Goal: Participate in discussion: Engage in conversation with other users on a specific topic

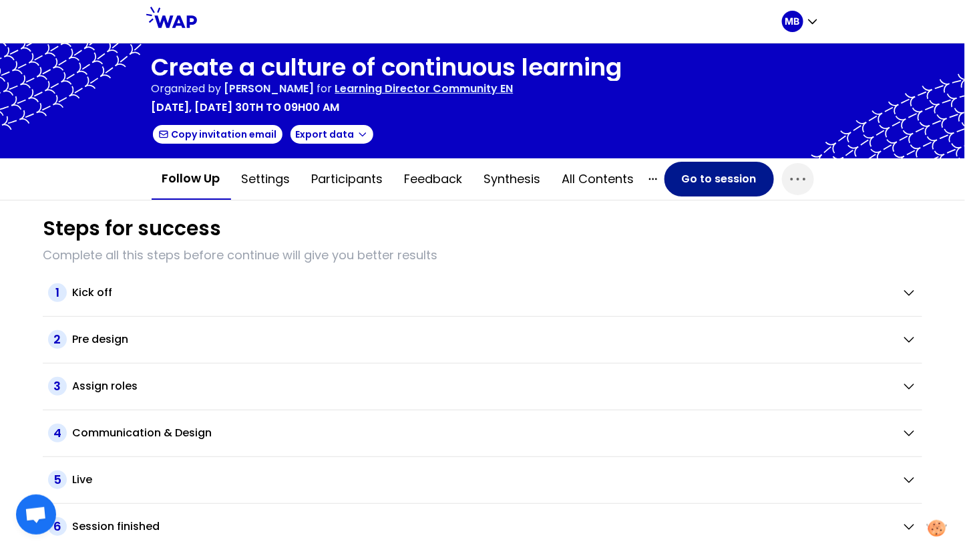
click at [694, 178] on button "Go to session" at bounding box center [720, 179] width 110 height 35
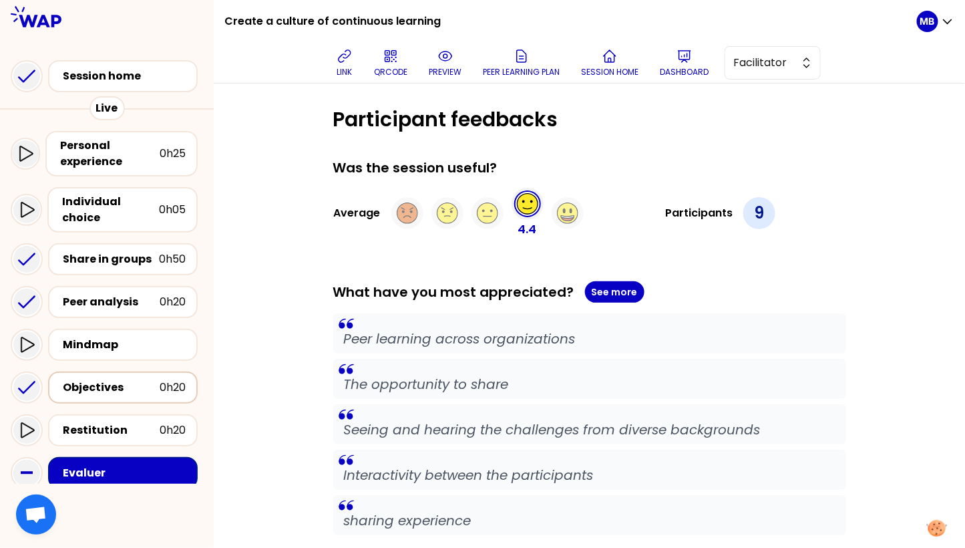
click at [110, 381] on div "Objectives 0h20" at bounding box center [123, 387] width 126 height 19
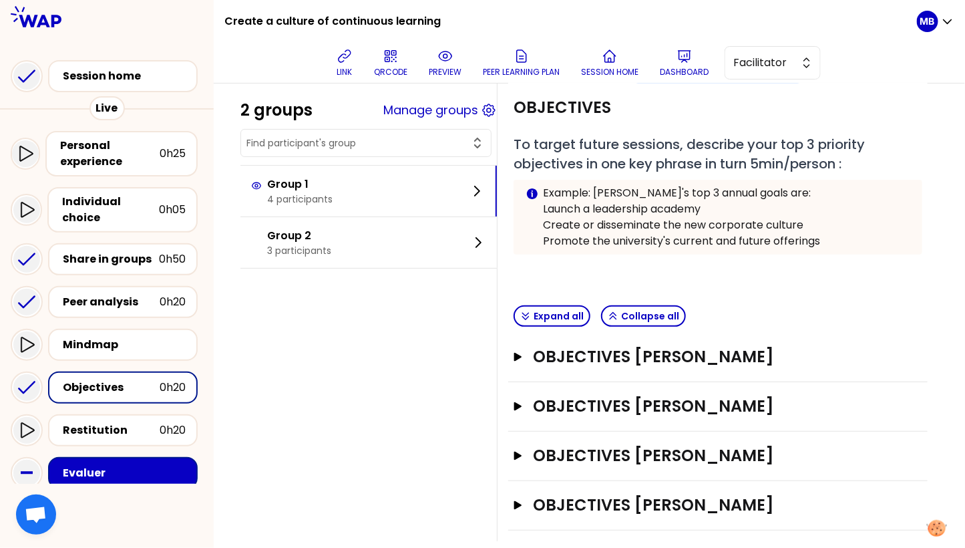
scroll to position [79, 0]
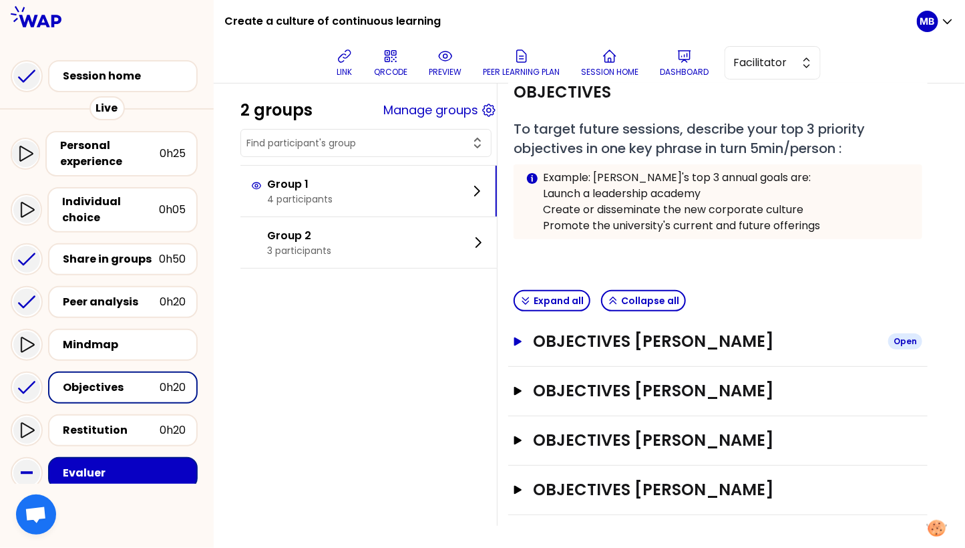
click at [540, 341] on h3 "OBJECTIVES Caroline Deforge" at bounding box center [705, 341] width 345 height 21
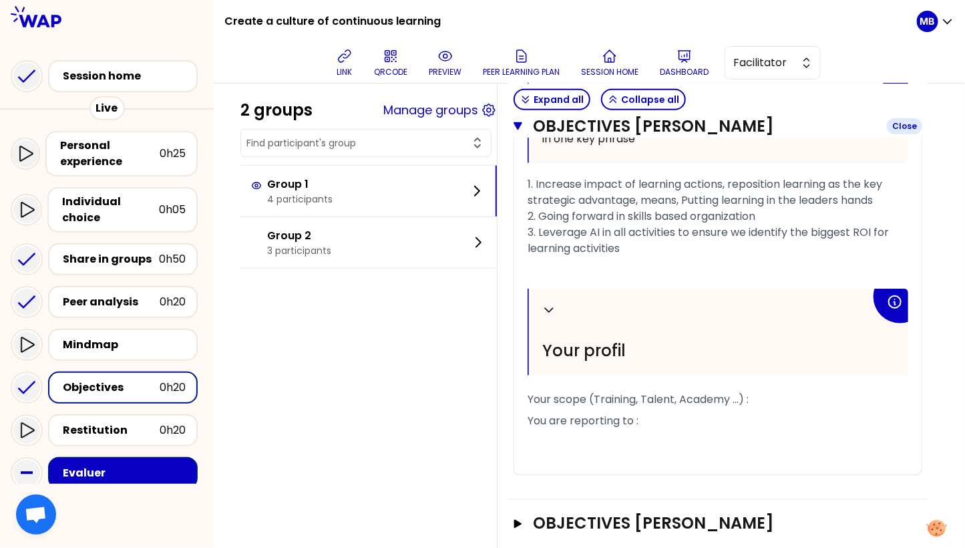
scroll to position [433, 0]
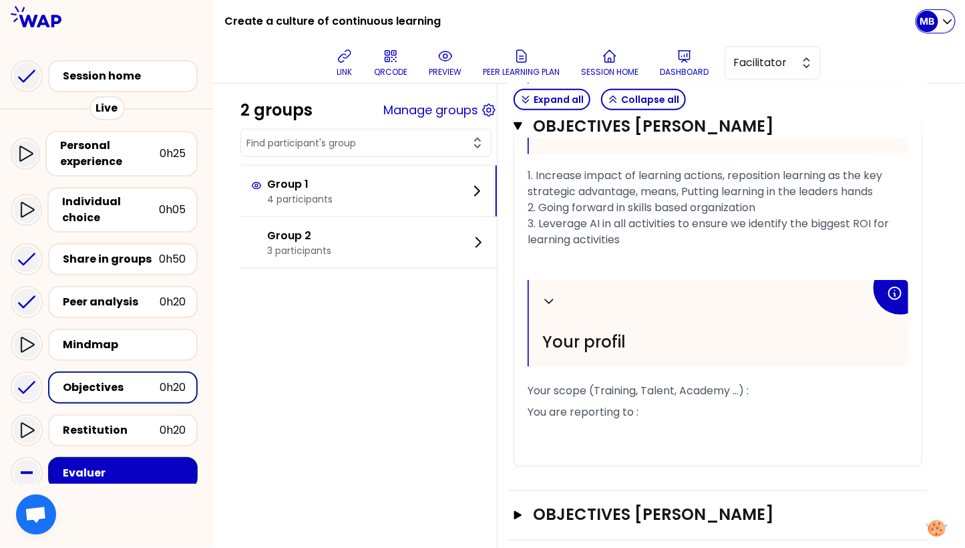
click at [923, 23] on p "MB" at bounding box center [928, 21] width 15 height 13
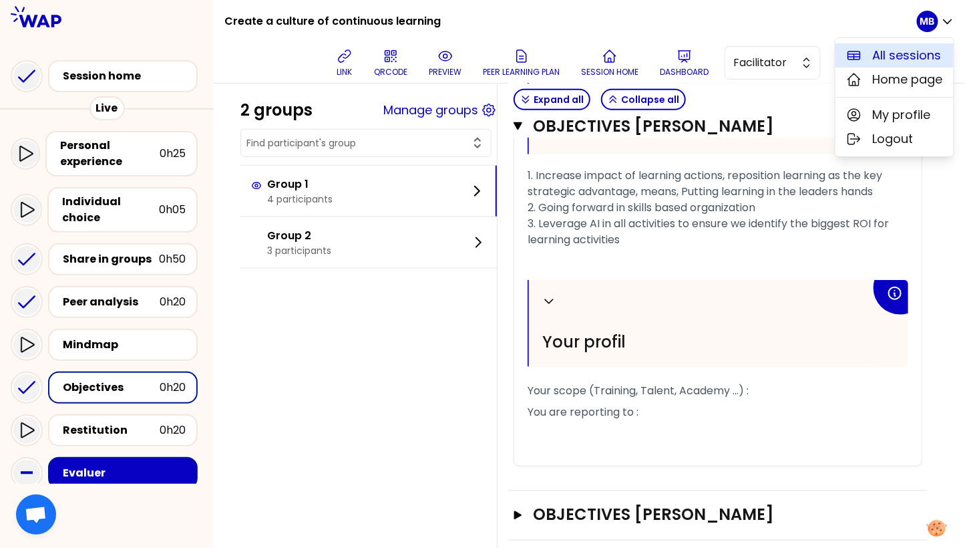
click at [874, 53] on span "All sessions" at bounding box center [907, 55] width 69 height 19
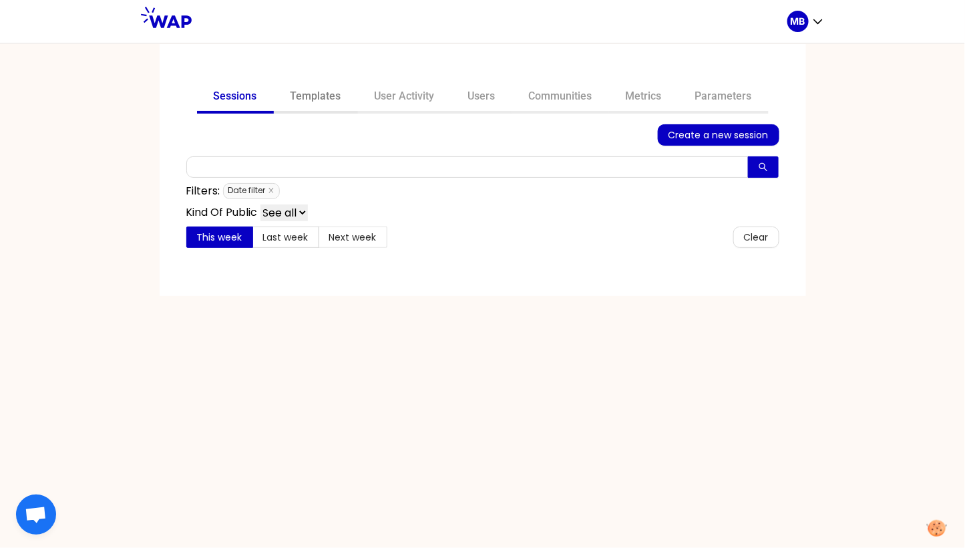
click at [317, 104] on link "Templates" at bounding box center [316, 98] width 84 height 32
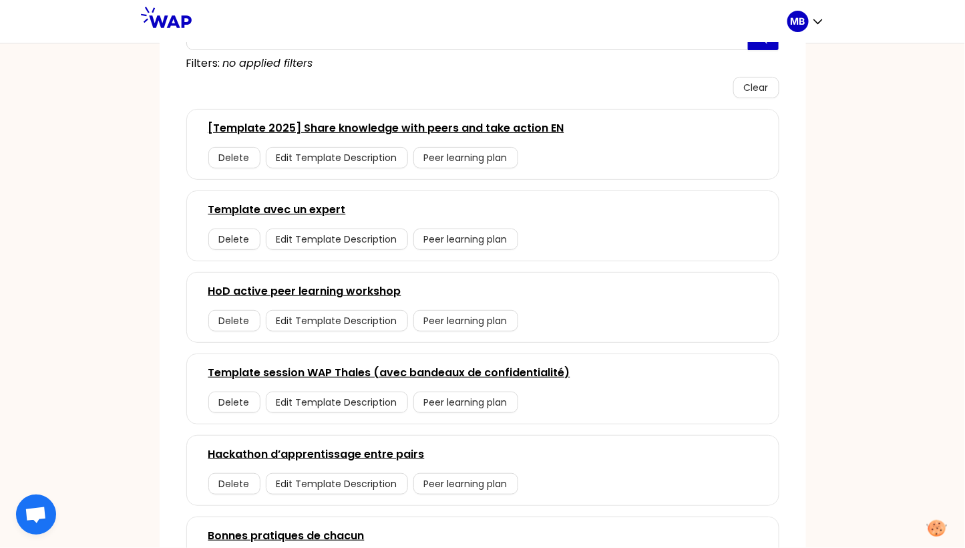
scroll to position [99, 0]
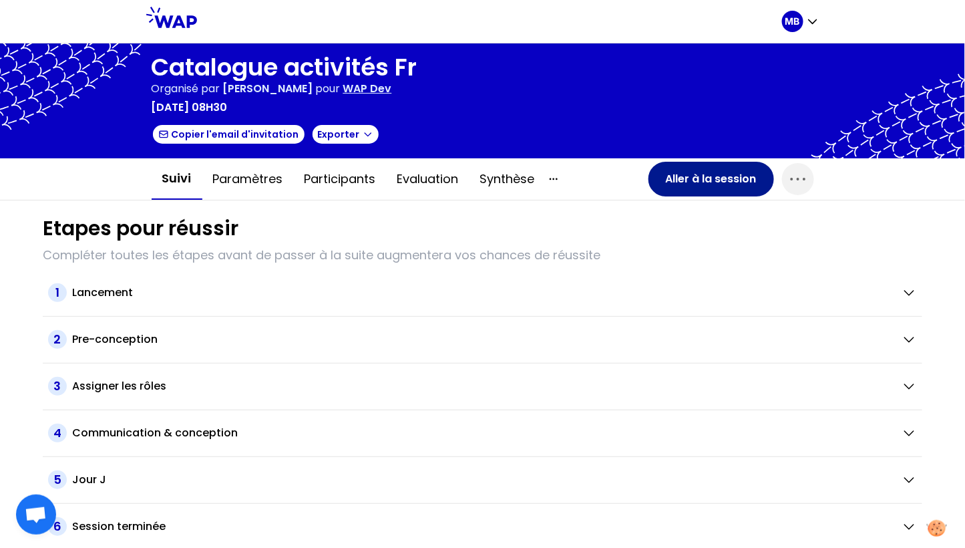
click at [706, 169] on button "Aller à la session" at bounding box center [712, 179] width 126 height 35
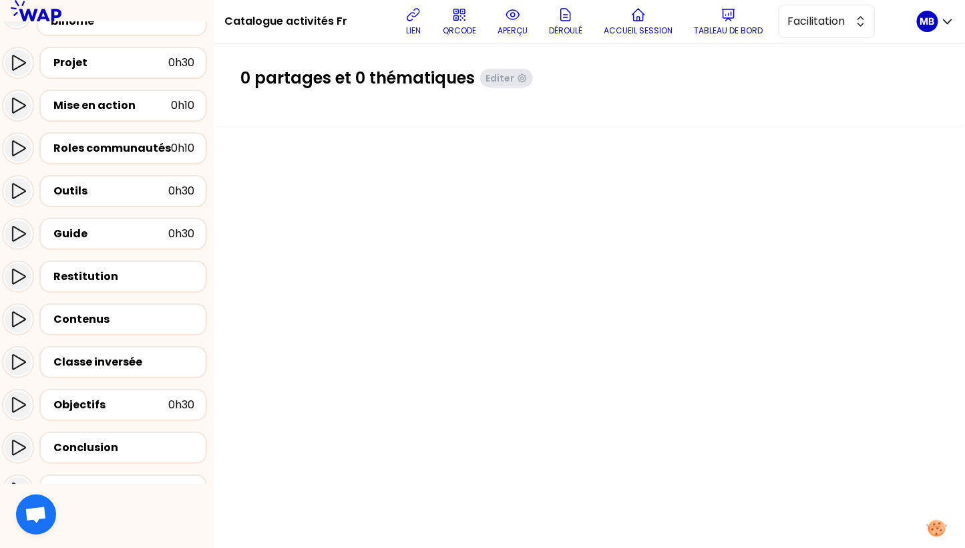
scroll to position [612, 0]
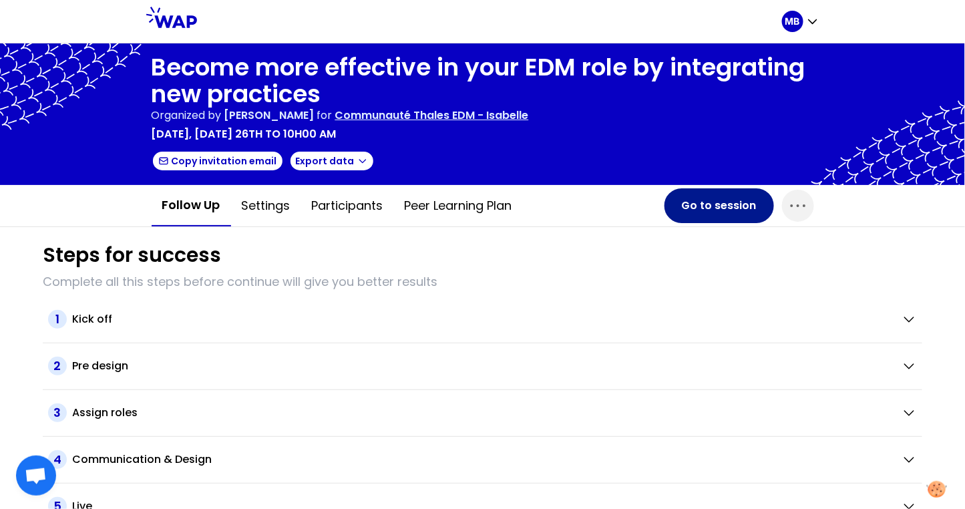
click at [695, 222] on button "Go to session" at bounding box center [720, 205] width 110 height 35
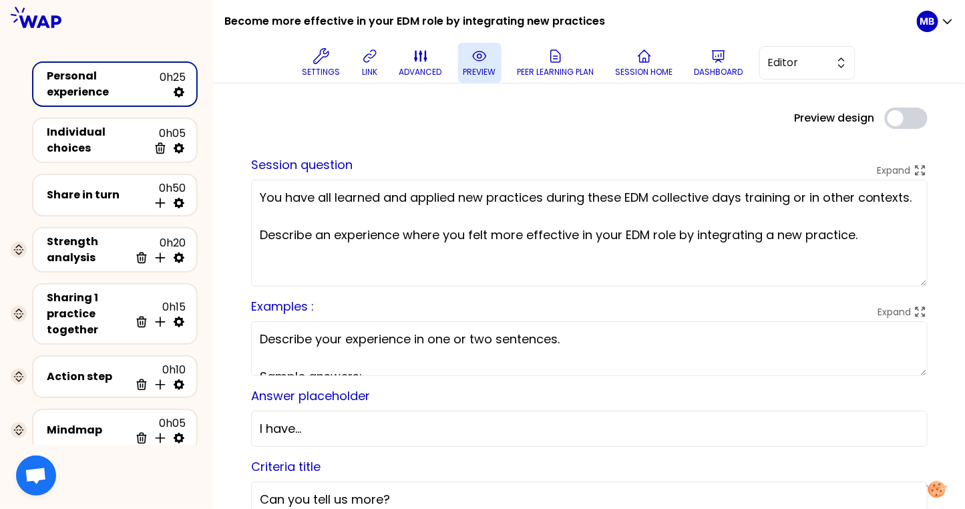
click at [459, 61] on button "preview" at bounding box center [479, 63] width 43 height 40
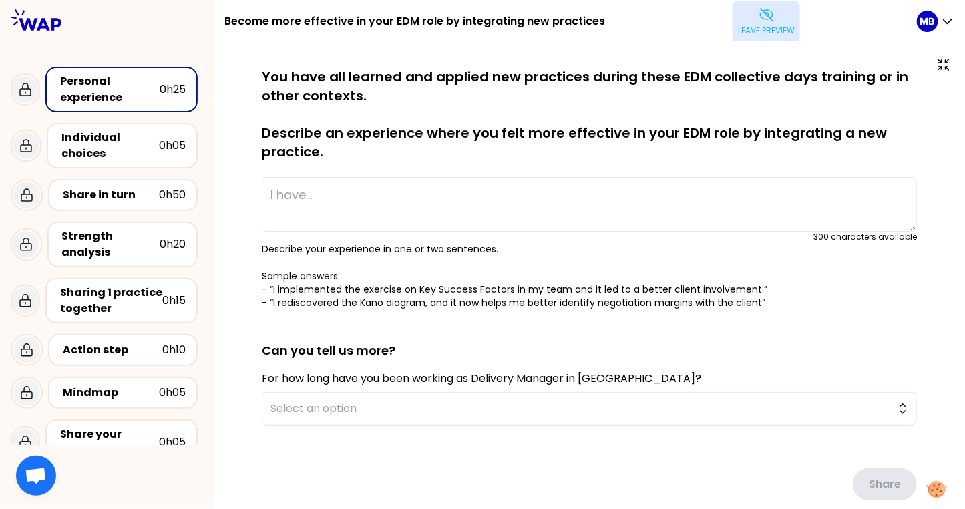
type textarea "hello !"
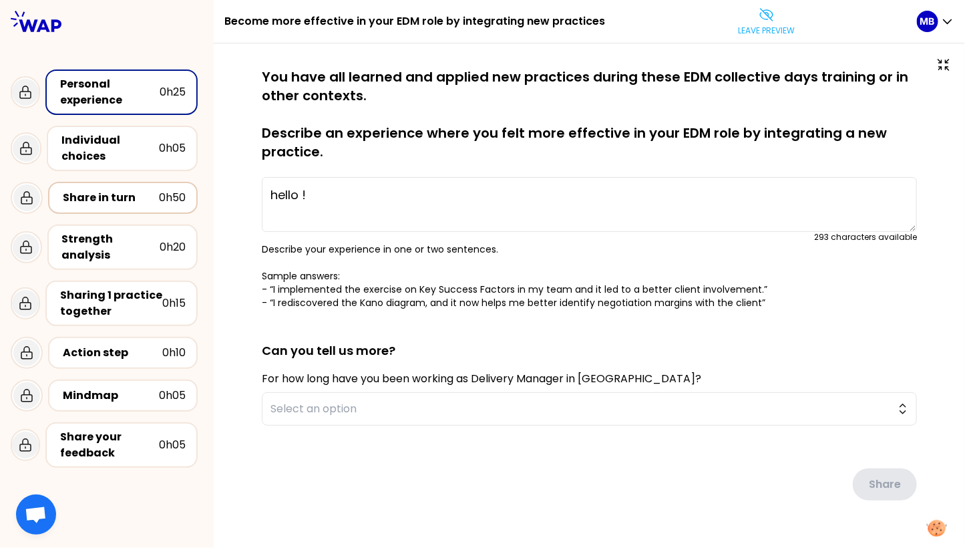
click at [97, 199] on div "Share in turn" at bounding box center [111, 198] width 96 height 16
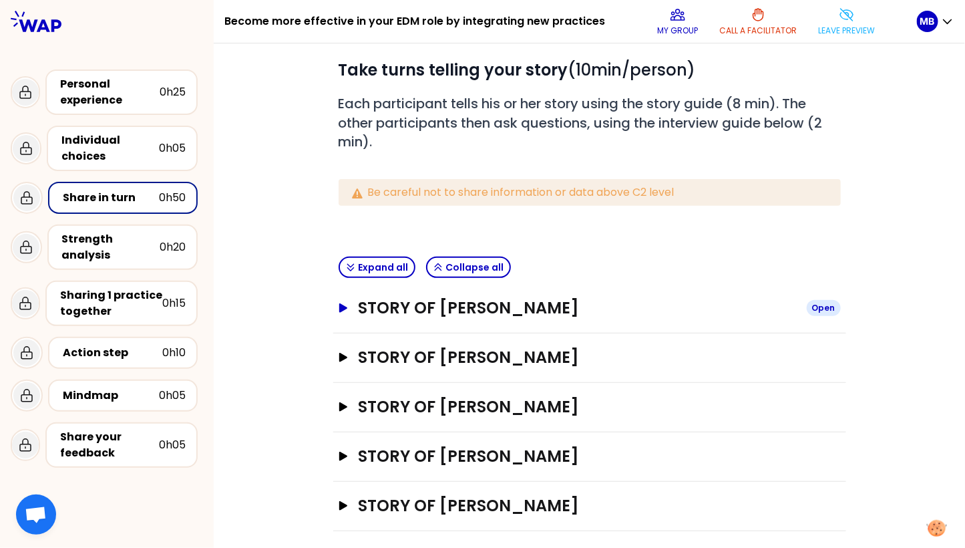
scroll to position [63, 0]
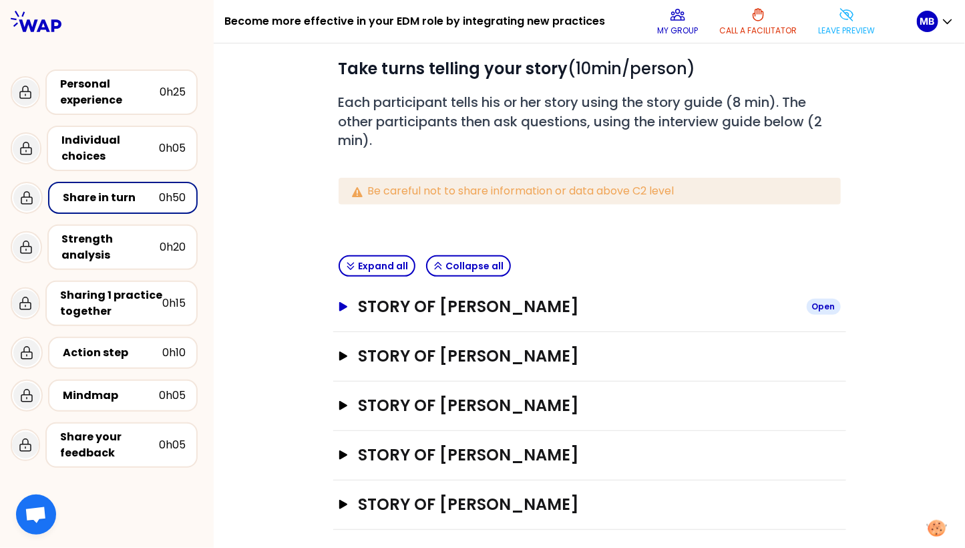
click at [341, 305] on icon "button" at bounding box center [343, 306] width 8 height 9
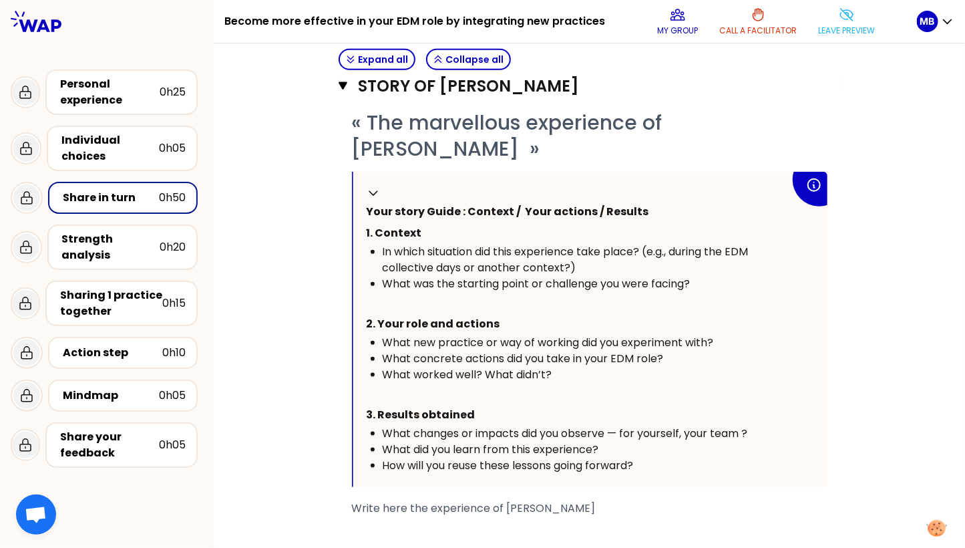
scroll to position [331, 0]
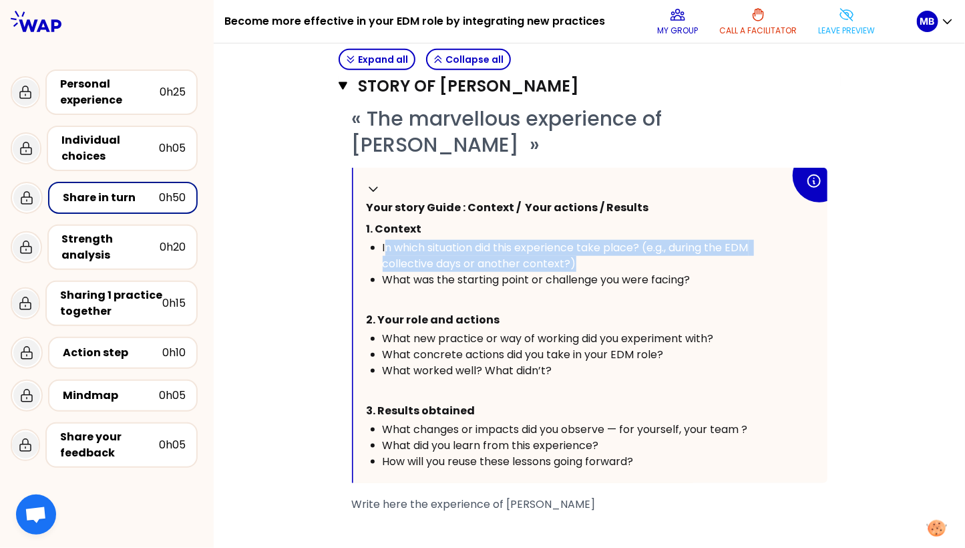
drag, startPoint x: 413, startPoint y: 246, endPoint x: 607, endPoint y: 257, distance: 194.7
click at [607, 257] on div "In which situation did this experience take place? (e.g., during the EDM collec…" at bounding box center [587, 256] width 408 height 32
drag, startPoint x: 607, startPoint y: 257, endPoint x: 485, endPoint y: 249, distance: 122.6
click at [485, 249] on div "In which situation did this experience take place? (e.g., during the EDM collec…" at bounding box center [587, 256] width 408 height 32
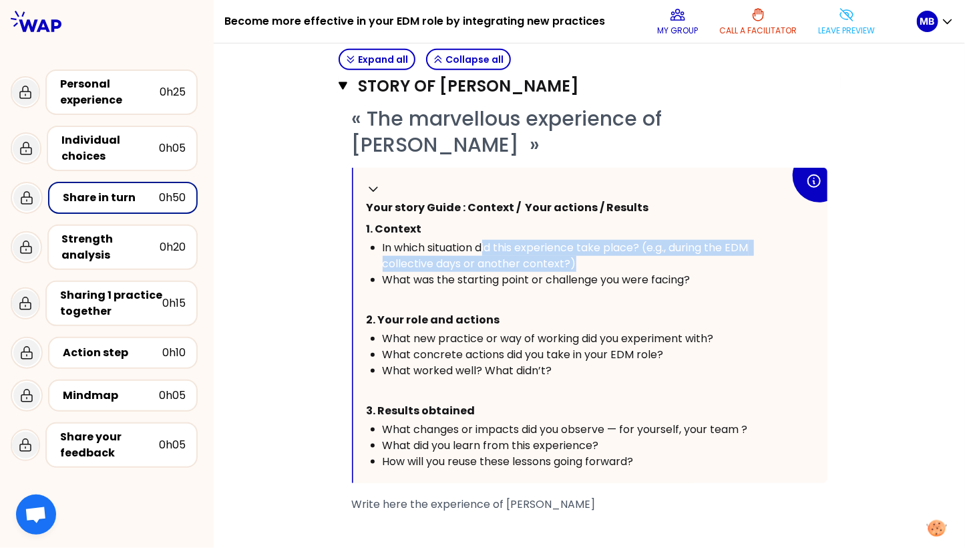
click at [581, 260] on div "In which situation did this experience take place? (e.g., during the EDM collec…" at bounding box center [587, 256] width 408 height 32
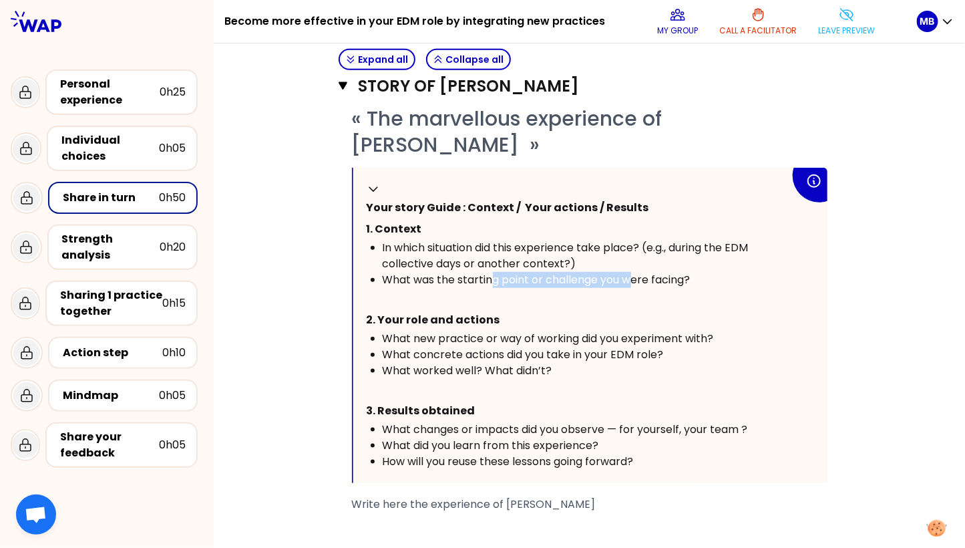
drag, startPoint x: 490, startPoint y: 279, endPoint x: 634, endPoint y: 284, distance: 143.7
click at [634, 284] on div "What was the starting point or challenge you were facing?" at bounding box center [587, 280] width 408 height 16
click at [728, 278] on div "What was the starting point or challenge you were facing?" at bounding box center [587, 280] width 408 height 16
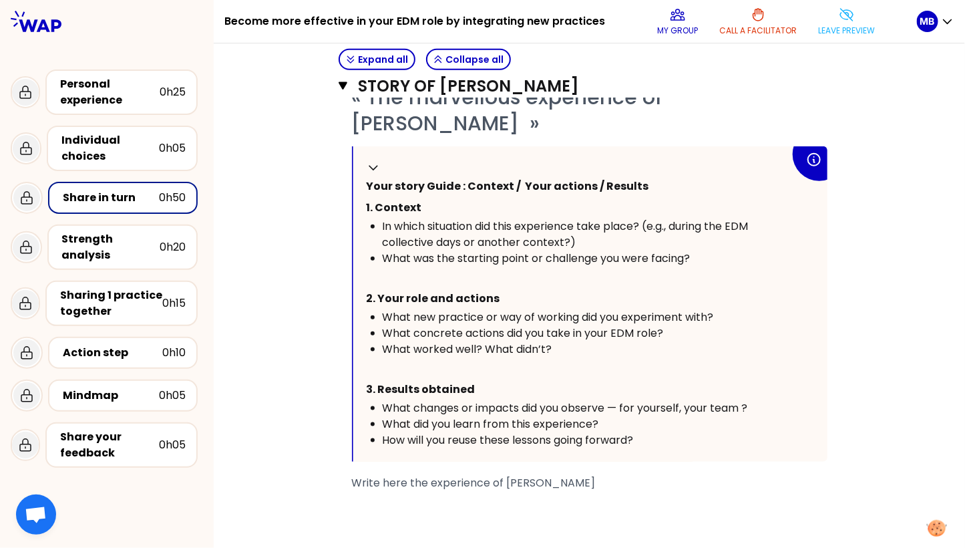
scroll to position [365, 0]
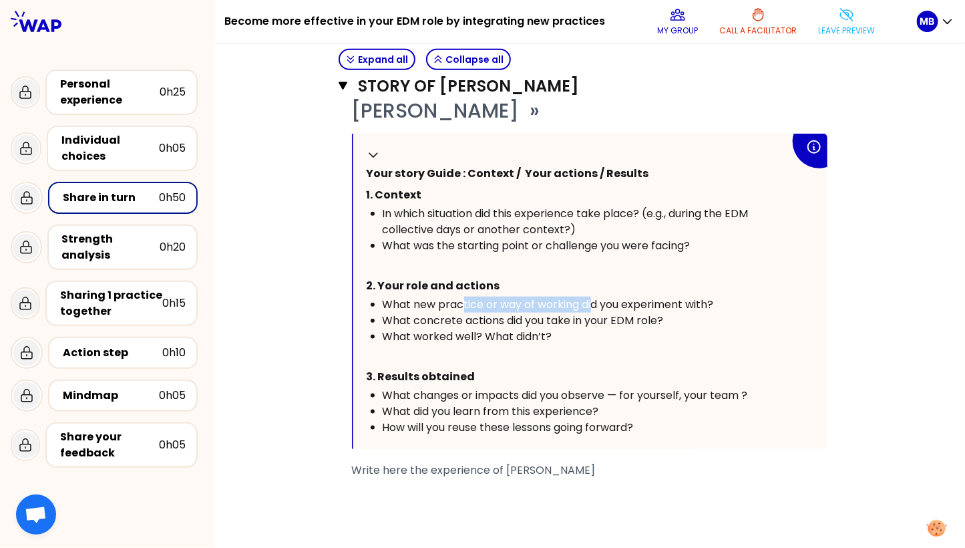
drag, startPoint x: 462, startPoint y: 305, endPoint x: 593, endPoint y: 307, distance: 130.9
click at [593, 307] on span "What new practice or way of working did you experiment with?" at bounding box center [548, 304] width 331 height 15
drag, startPoint x: 469, startPoint y: 315, endPoint x: 552, endPoint y: 317, distance: 82.9
click at [552, 317] on span "What concrete actions did you take in your EDM role?" at bounding box center [523, 320] width 281 height 15
drag, startPoint x: 472, startPoint y: 333, endPoint x: 534, endPoint y: 333, distance: 62.1
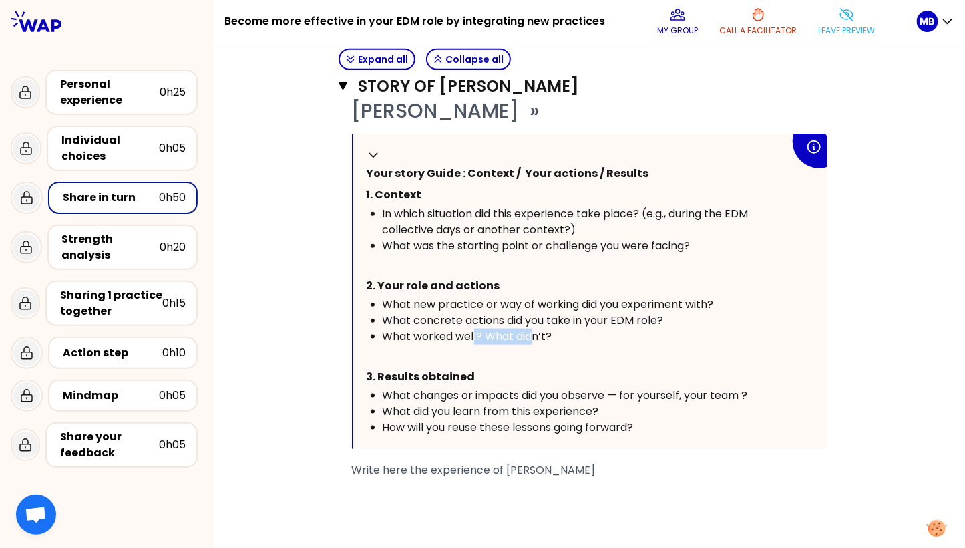
click at [534, 333] on span "What worked well? What didn’t?" at bounding box center [468, 336] width 170 height 15
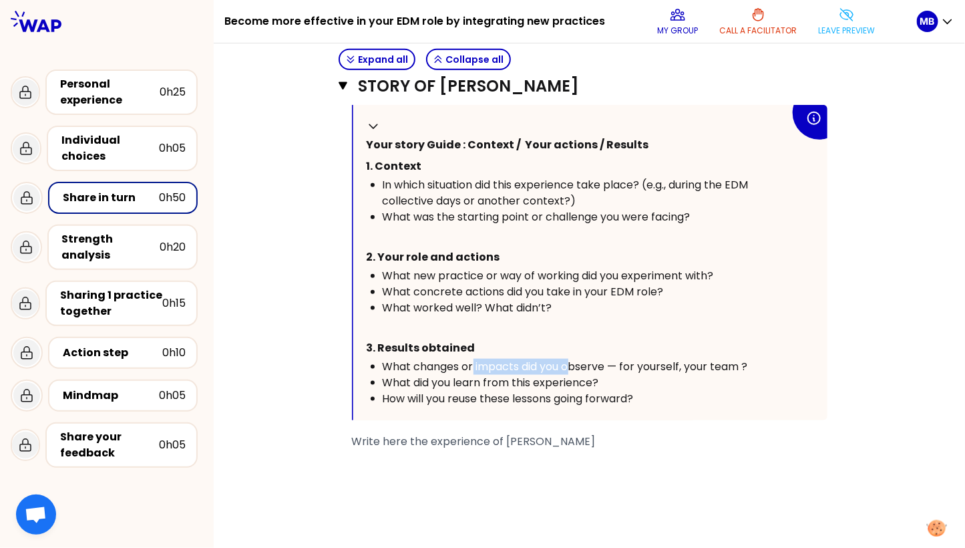
drag, startPoint x: 474, startPoint y: 359, endPoint x: 571, endPoint y: 367, distance: 97.1
click at [571, 367] on span "What changes or impacts did you observe — for yourself, your team ?" at bounding box center [565, 366] width 365 height 15
drag, startPoint x: 484, startPoint y: 384, endPoint x: 554, endPoint y: 384, distance: 69.5
click at [554, 384] on span "What did you learn from this experience?" at bounding box center [491, 382] width 216 height 15
click at [669, 396] on div "How will you reuse these lessons going forward?" at bounding box center [587, 399] width 408 height 16
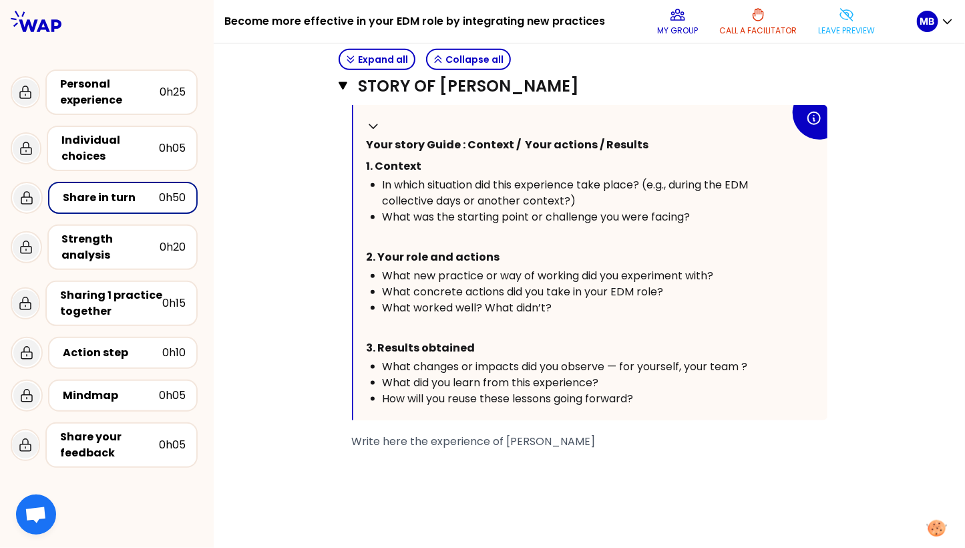
click at [646, 394] on div "How will you reuse these lessons going forward?" at bounding box center [587, 399] width 408 height 16
drag, startPoint x: 653, startPoint y: 395, endPoint x: 367, endPoint y: 395, distance: 286.6
click at [367, 395] on ul "What changes or impacts did you observe — for yourself, your team ? What did yo…" at bounding box center [579, 383] width 424 height 48
click at [542, 385] on span "What did you learn from this experience?" at bounding box center [491, 382] width 216 height 15
click at [850, 11] on icon at bounding box center [847, 15] width 16 height 16
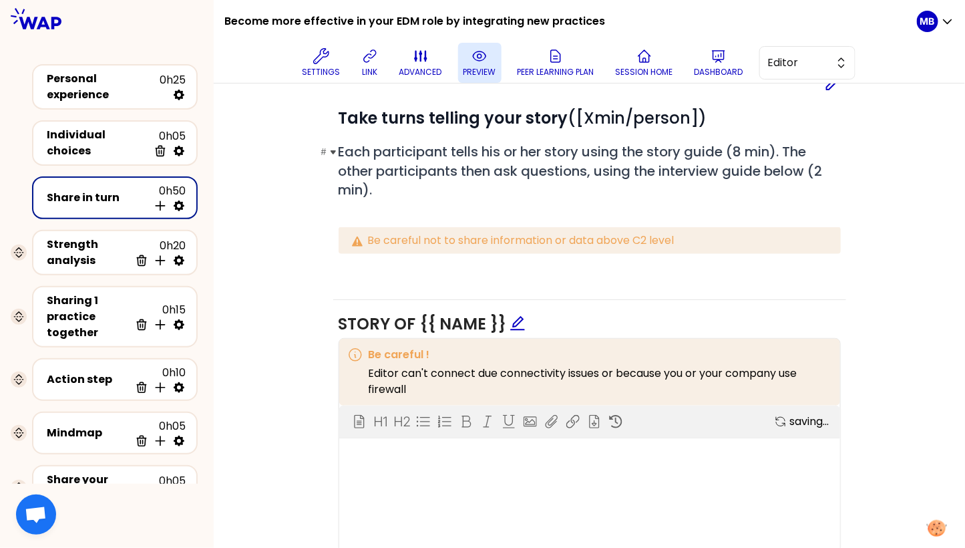
scroll to position [829, 0]
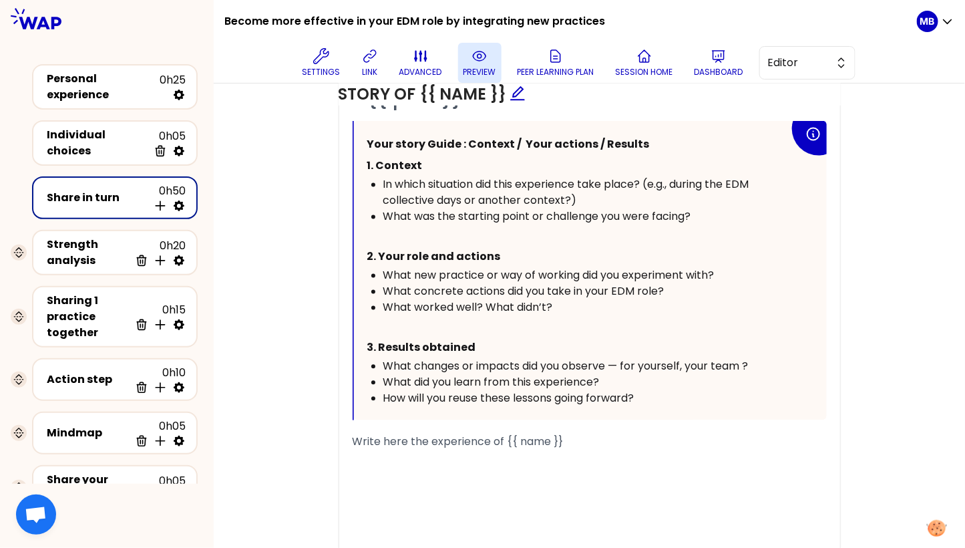
click at [615, 383] on div "What did you learn from this experience?" at bounding box center [586, 383] width 406 height 16
drag, startPoint x: 645, startPoint y: 391, endPoint x: 322, endPoint y: 395, distance: 322.7
click at [322, 395] on div "Objectives Edit # Take turns telling your story ([Xmin/person]) # Each particip…" at bounding box center [589, 159] width 698 height 856
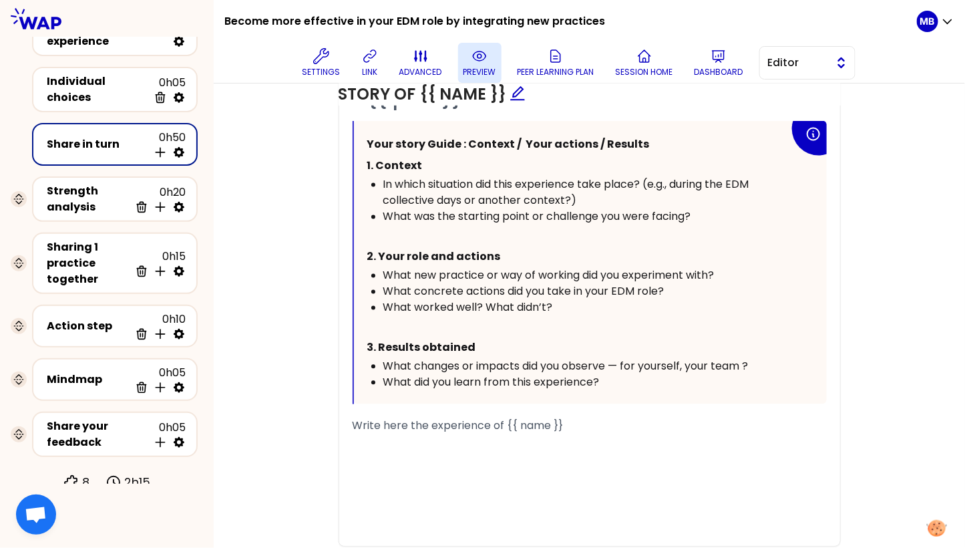
click at [780, 63] on span "Editor" at bounding box center [798, 63] width 60 height 16
click at [785, 122] on li "Facilitator" at bounding box center [807, 117] width 95 height 21
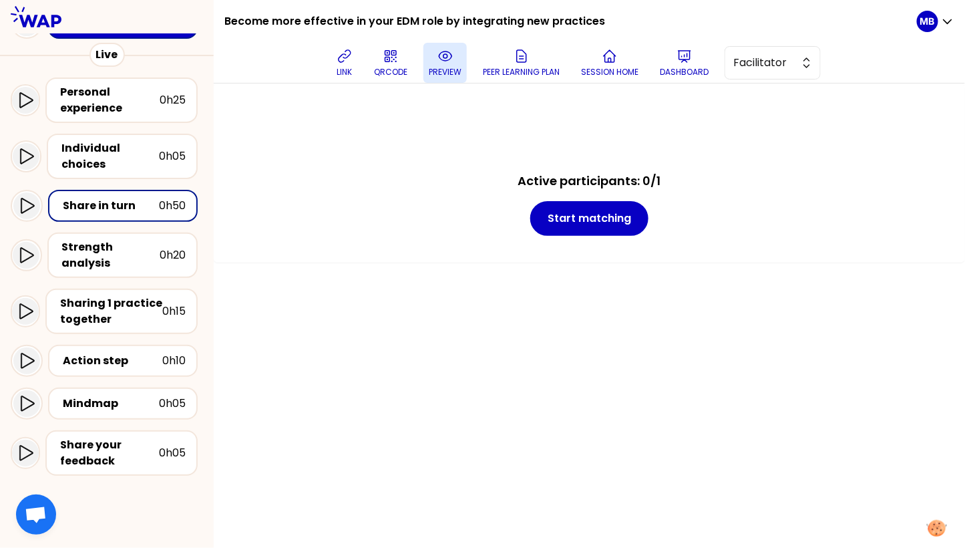
click at [433, 61] on button "preview" at bounding box center [445, 63] width 43 height 40
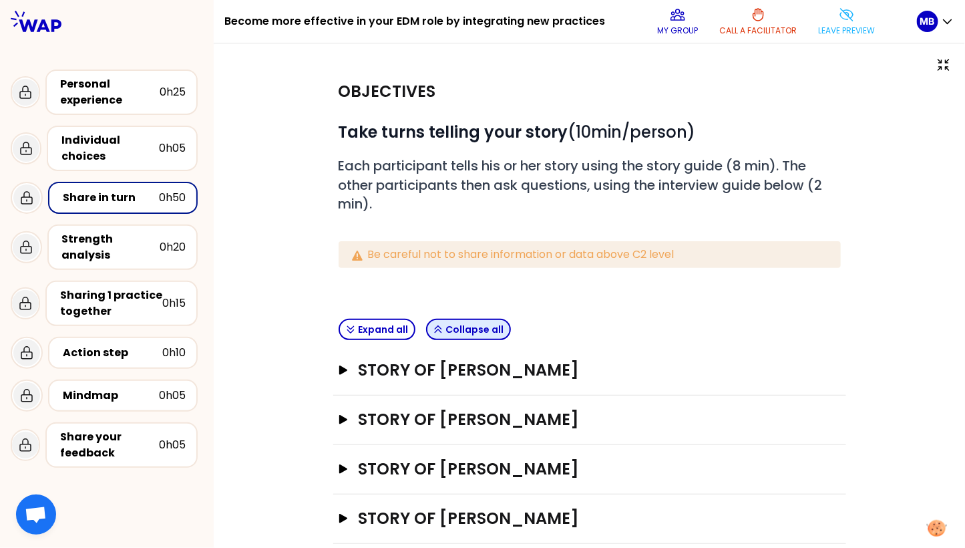
scroll to position [55, 0]
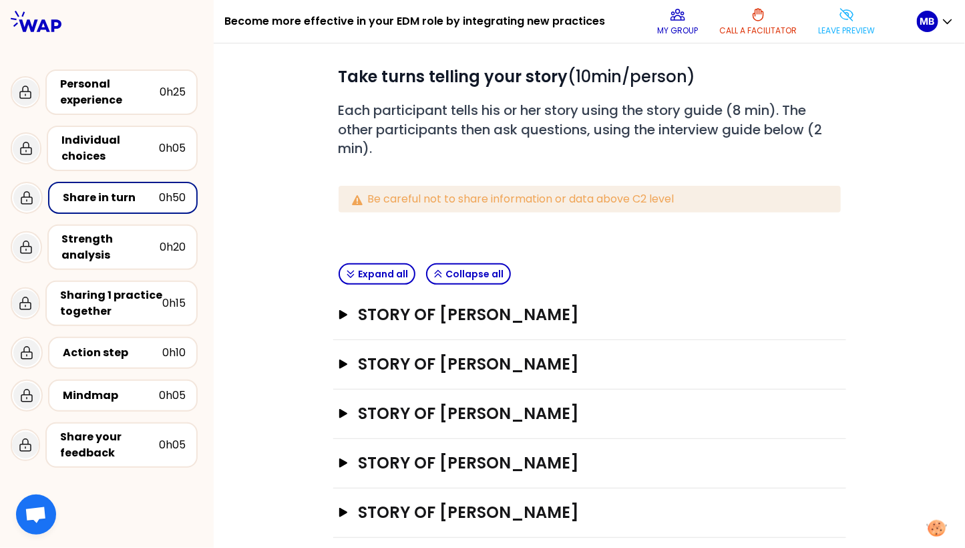
click at [432, 326] on div "Story of Marine Bourgeaud Open" at bounding box center [589, 315] width 513 height 49
click at [428, 317] on h3 "Story of Marine Bourgeaud" at bounding box center [577, 314] width 438 height 21
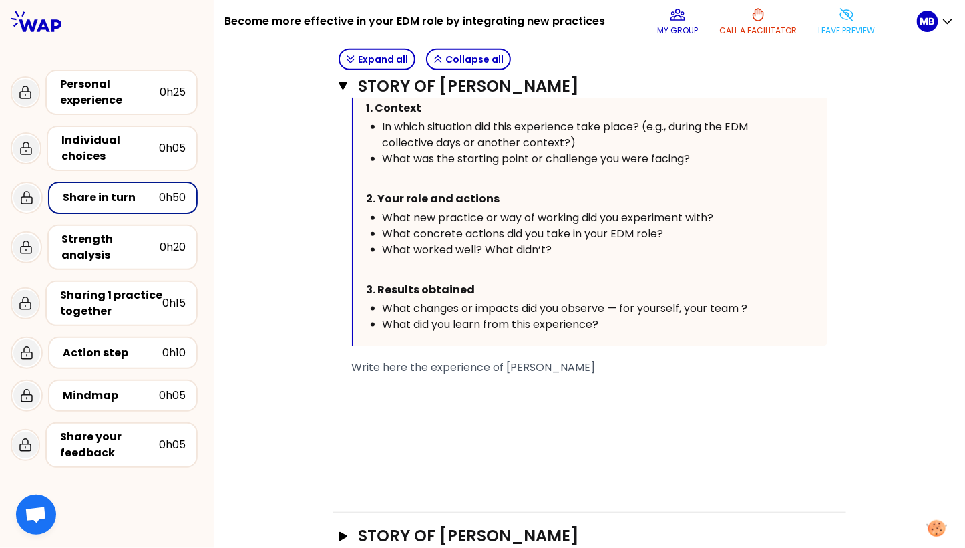
scroll to position [450, 0]
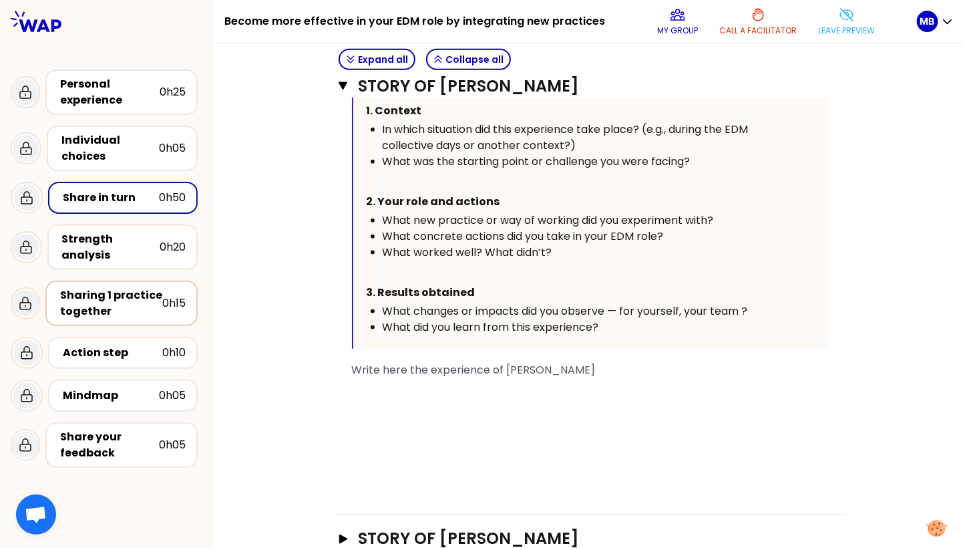
click at [103, 305] on div "Sharing 1 practice together" at bounding box center [111, 303] width 102 height 32
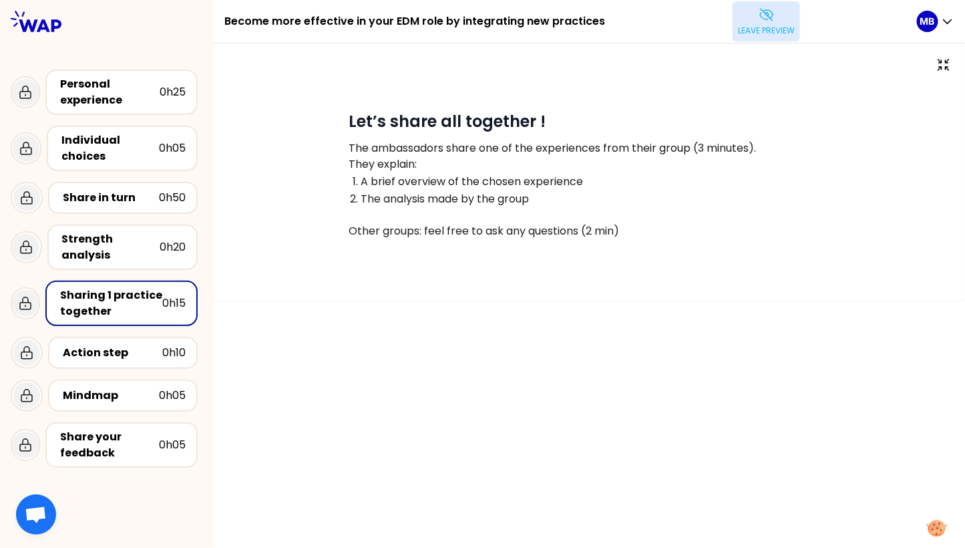
click at [760, 35] on p "Leave preview" at bounding box center [766, 30] width 57 height 11
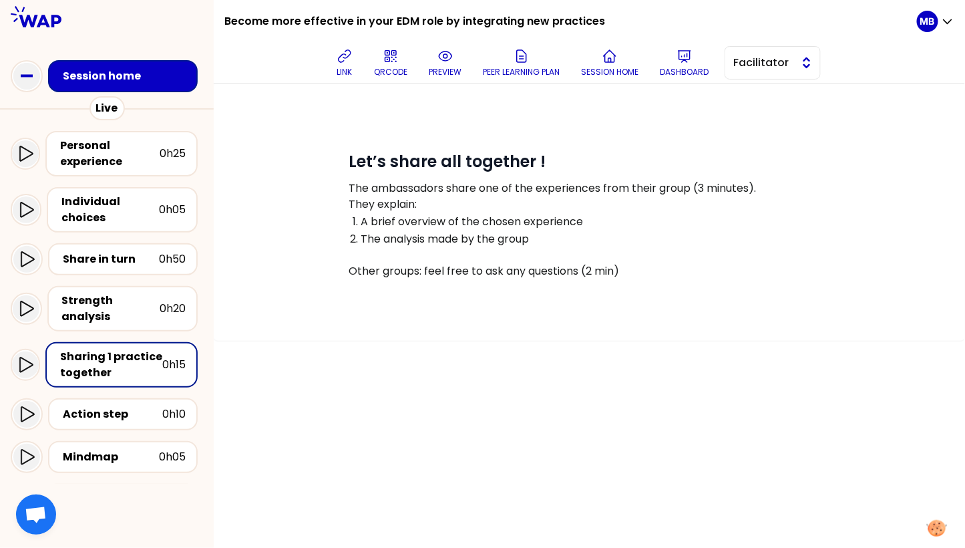
click at [752, 64] on span "Facilitator" at bounding box center [764, 63] width 60 height 16
click at [751, 97] on li "Editor" at bounding box center [772, 96] width 95 height 21
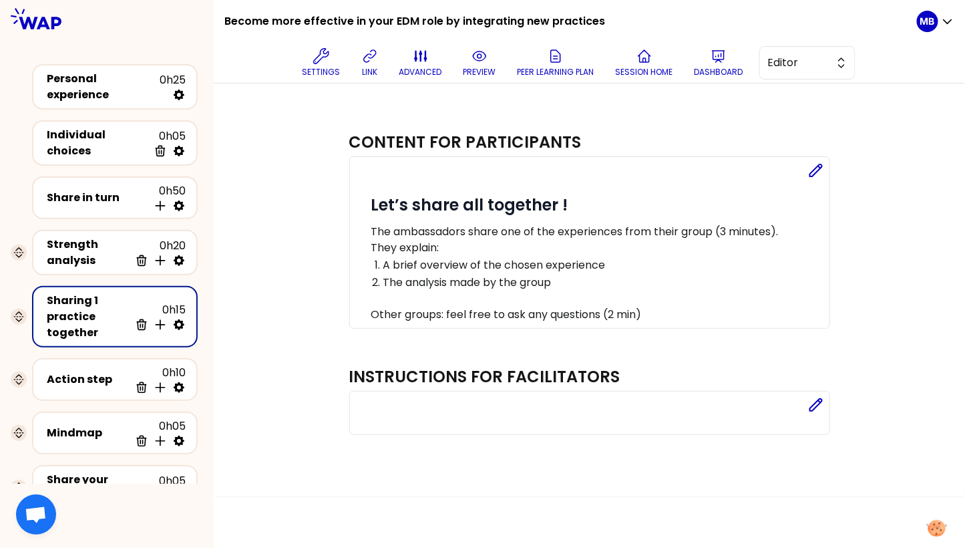
click at [182, 319] on icon at bounding box center [179, 324] width 11 height 11
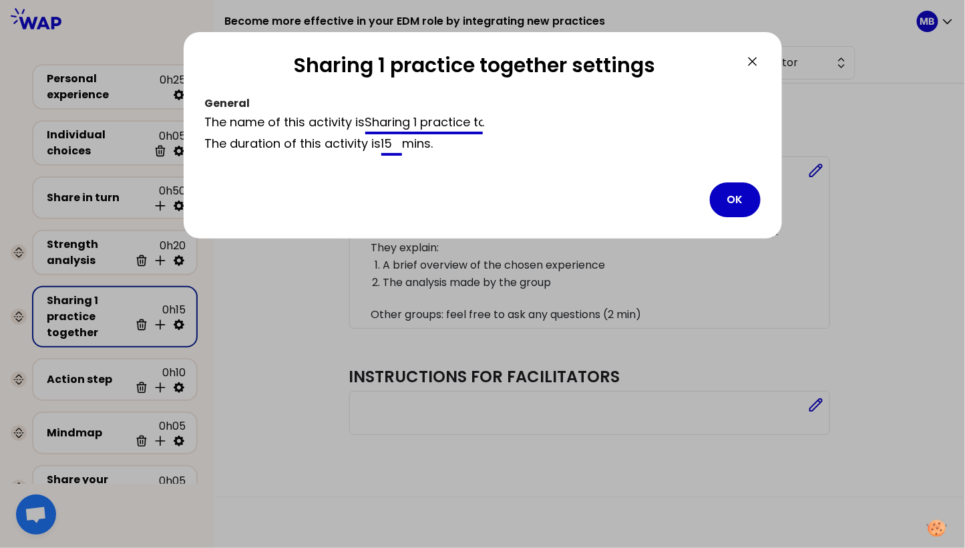
scroll to position [0, 43]
drag, startPoint x: 369, startPoint y: 123, endPoint x: 572, endPoint y: 132, distance: 203.3
click at [572, 132] on div "The name of this activity is Sharing 1 practice together ." at bounding box center [483, 123] width 556 height 21
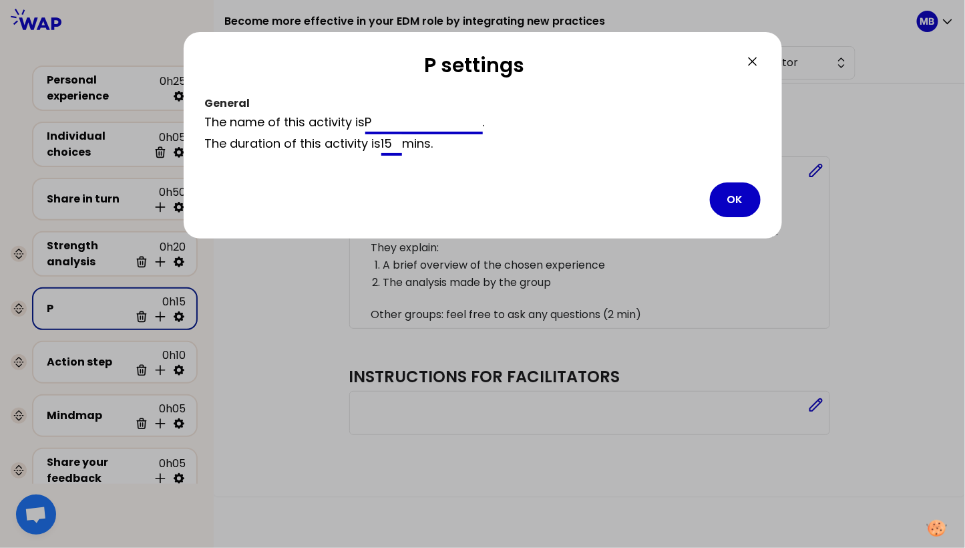
scroll to position [0, 0]
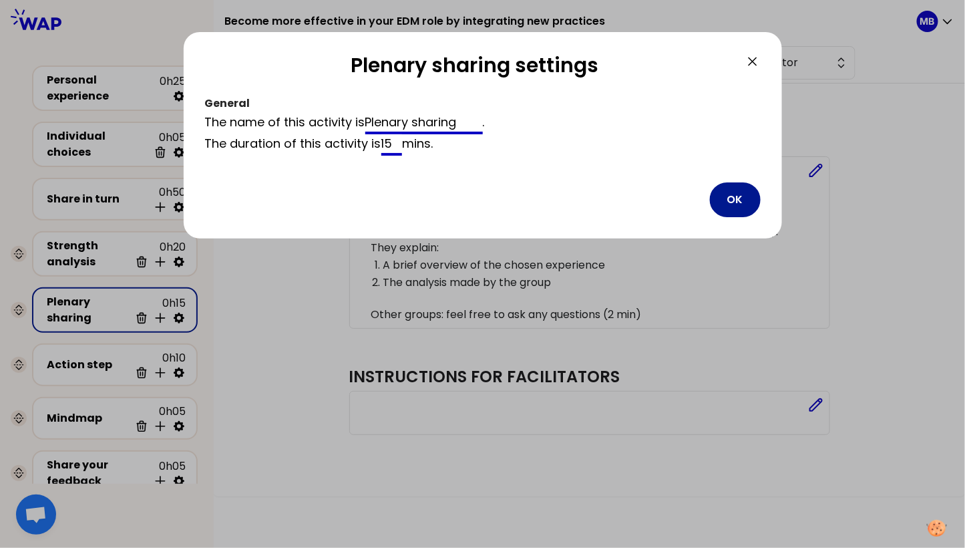
type input "Plenary sharing"
click at [734, 198] on button "OK" at bounding box center [735, 199] width 51 height 35
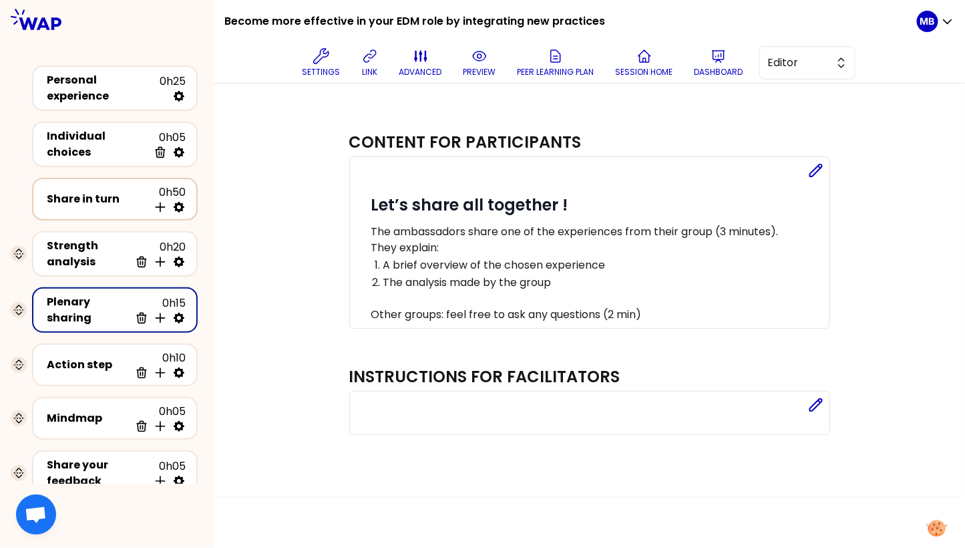
click at [182, 202] on icon at bounding box center [179, 207] width 11 height 11
select select "4"
select select "5"
select select "all"
select select "false"
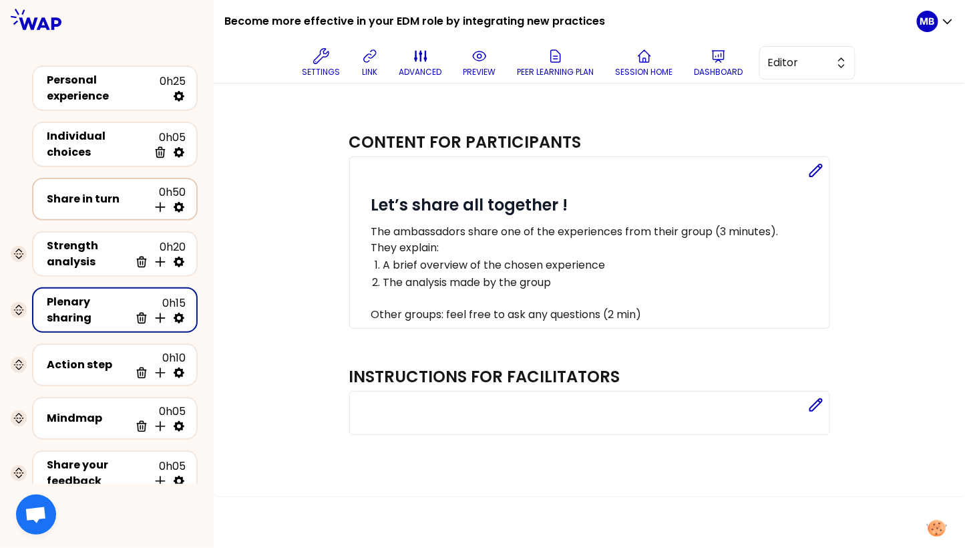
select select "Each"
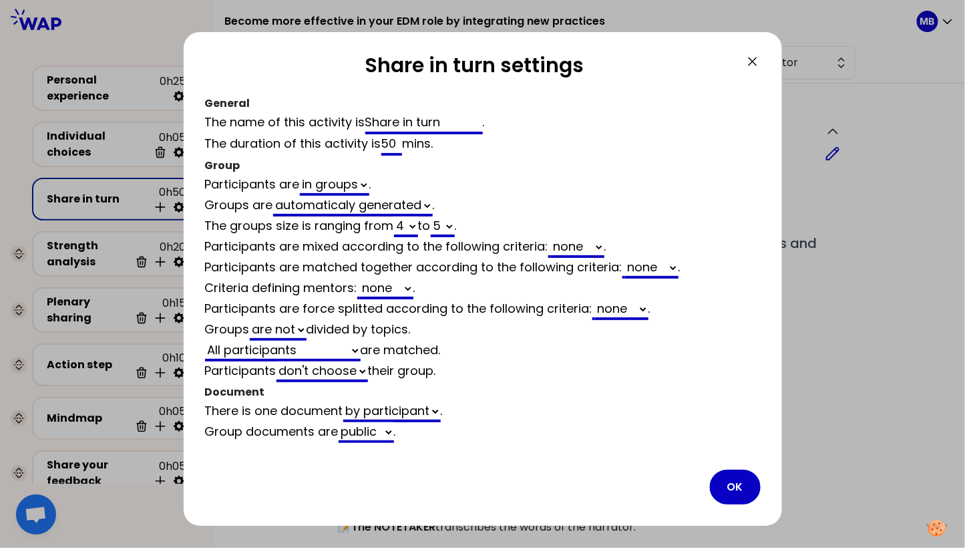
drag, startPoint x: 367, startPoint y: 124, endPoint x: 524, endPoint y: 124, distance: 157.0
click at [524, 124] on div "The name of this activity is Share in turn ." at bounding box center [483, 123] width 556 height 21
click at [448, 125] on input "Share in turn" at bounding box center [424, 123] width 118 height 21
drag, startPoint x: 444, startPoint y: 122, endPoint x: 419, endPoint y: 124, distance: 24.8
click at [419, 124] on input "Share in turn" at bounding box center [424, 123] width 118 height 21
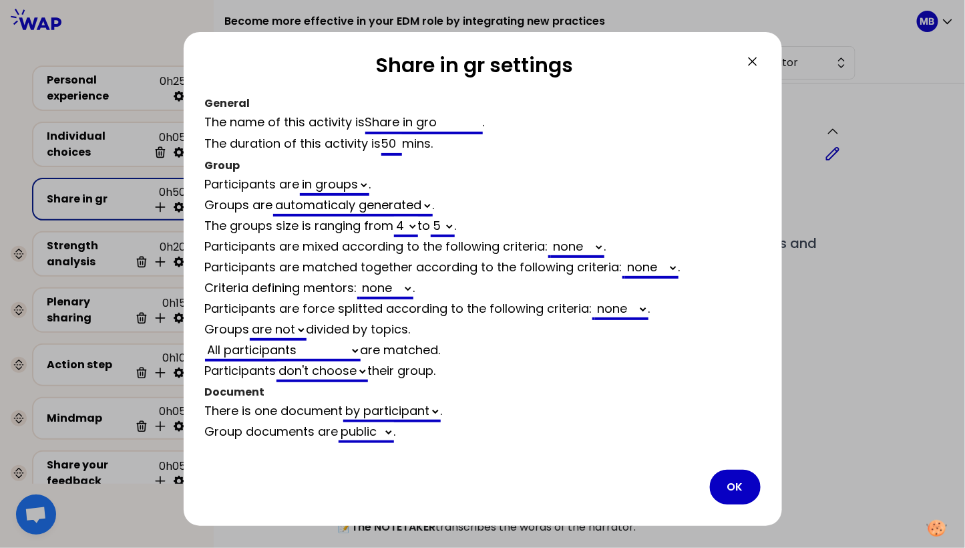
type input "Share in grou"
select select "4"
select select "5"
select select "all"
select select "false"
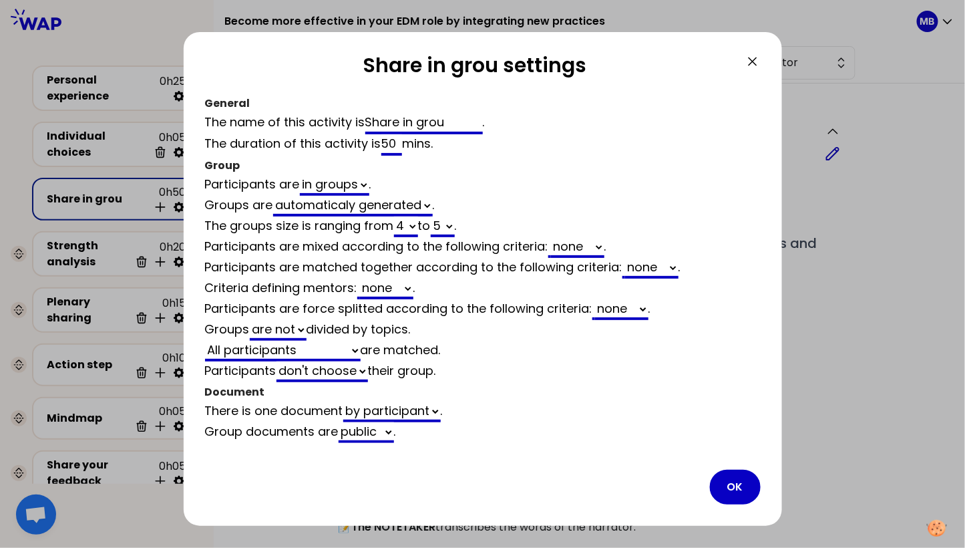
type input "Share in group"
select select "4"
select select "5"
select select "all"
select select "false"
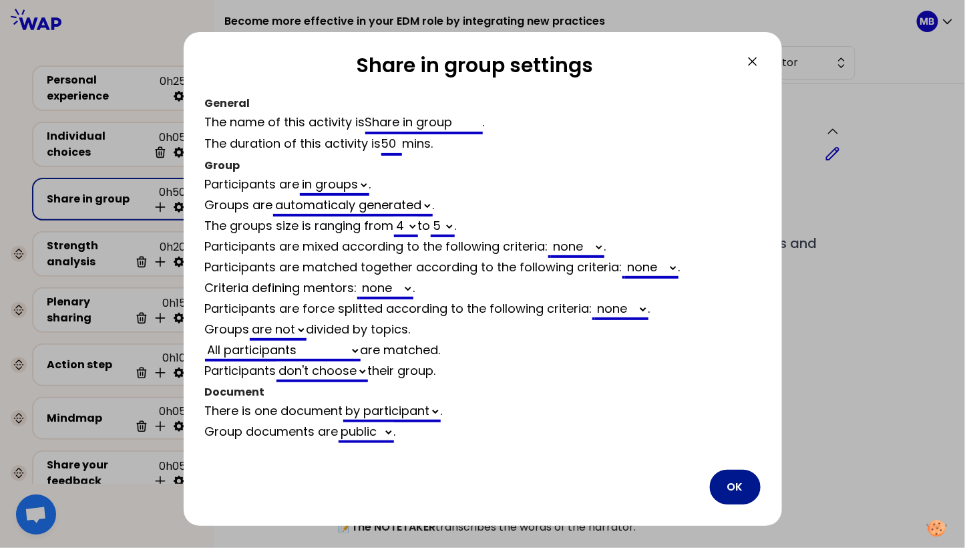
type input "Share in group"
click at [740, 470] on button "OK" at bounding box center [735, 487] width 51 height 35
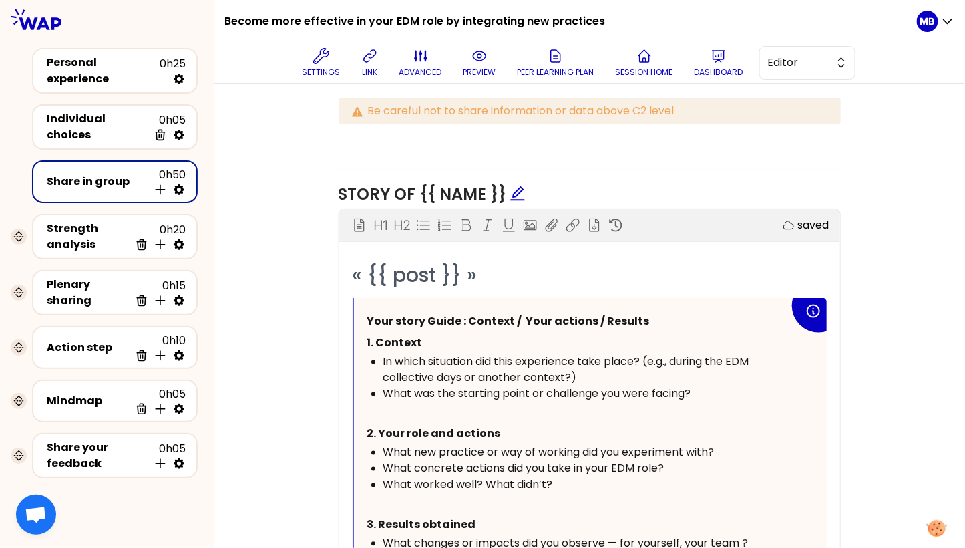
scroll to position [802, 0]
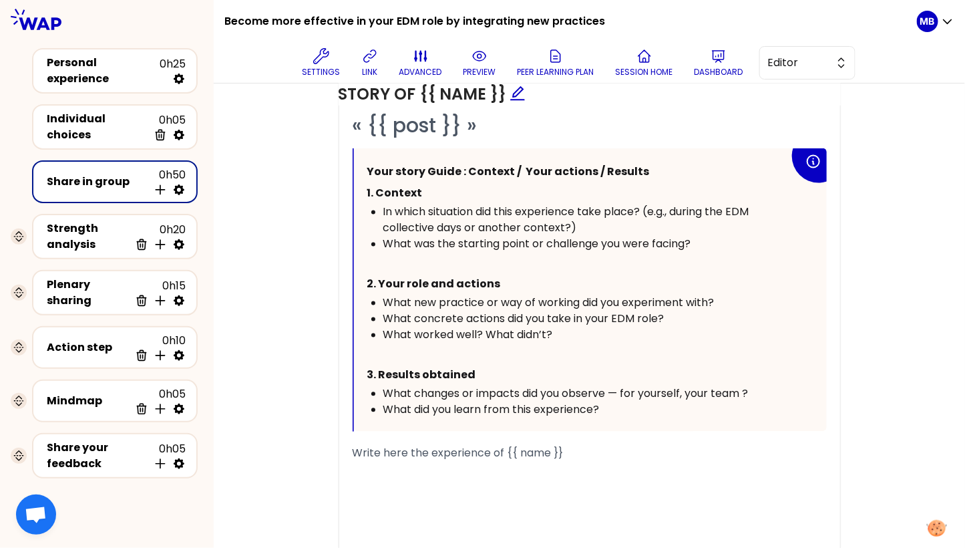
click at [176, 184] on icon at bounding box center [179, 189] width 11 height 11
select select "4"
select select "5"
select select "all"
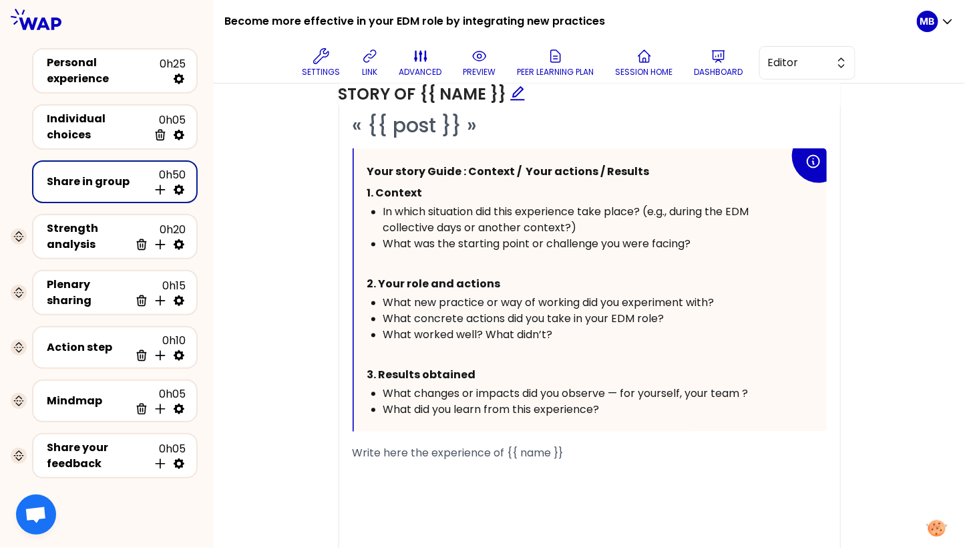
select select "false"
select select "Each"
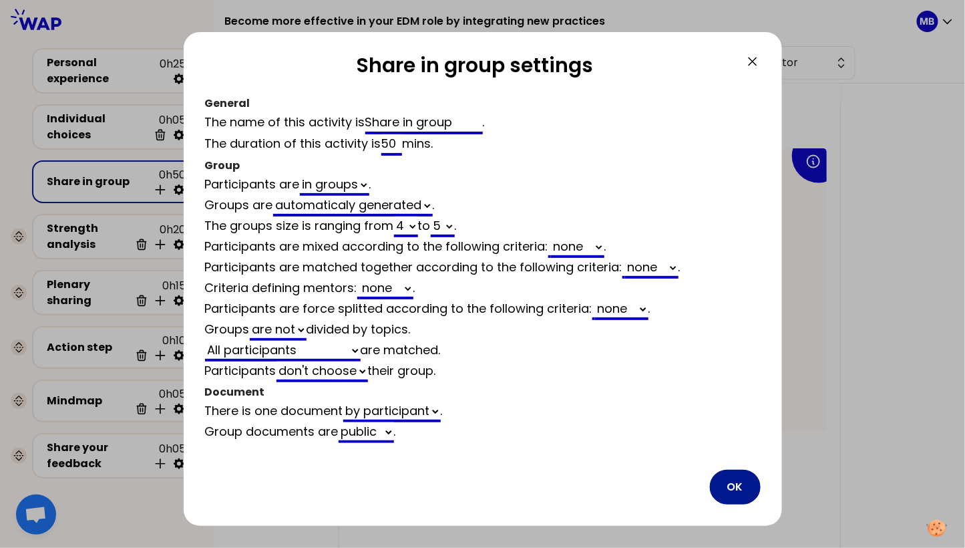
click at [725, 478] on button "OK" at bounding box center [735, 487] width 51 height 35
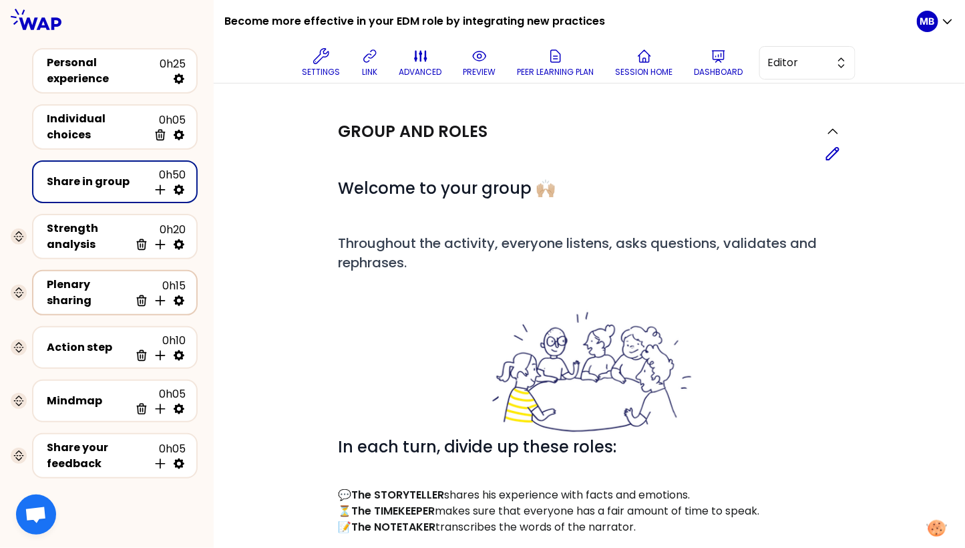
scroll to position [38, 0]
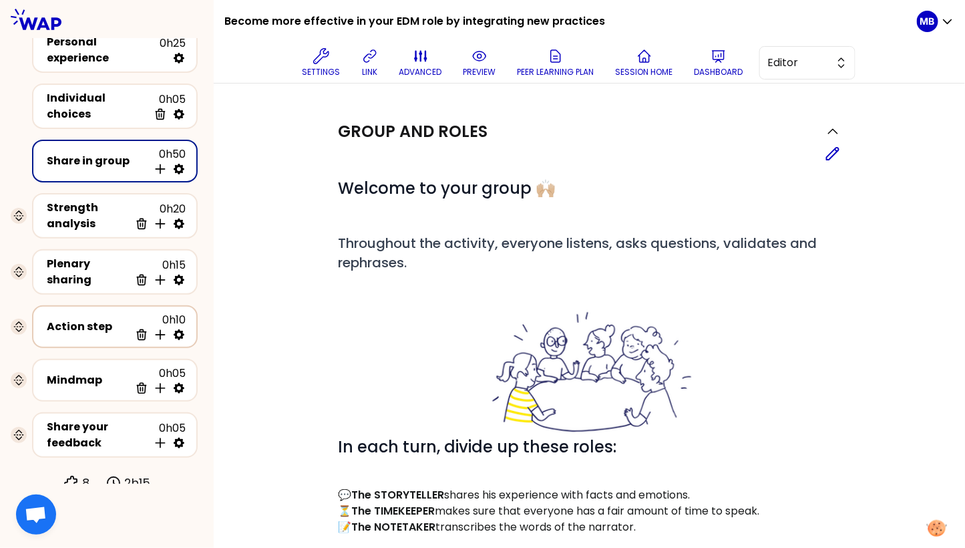
click at [108, 319] on div "Action step" at bounding box center [88, 327] width 83 height 16
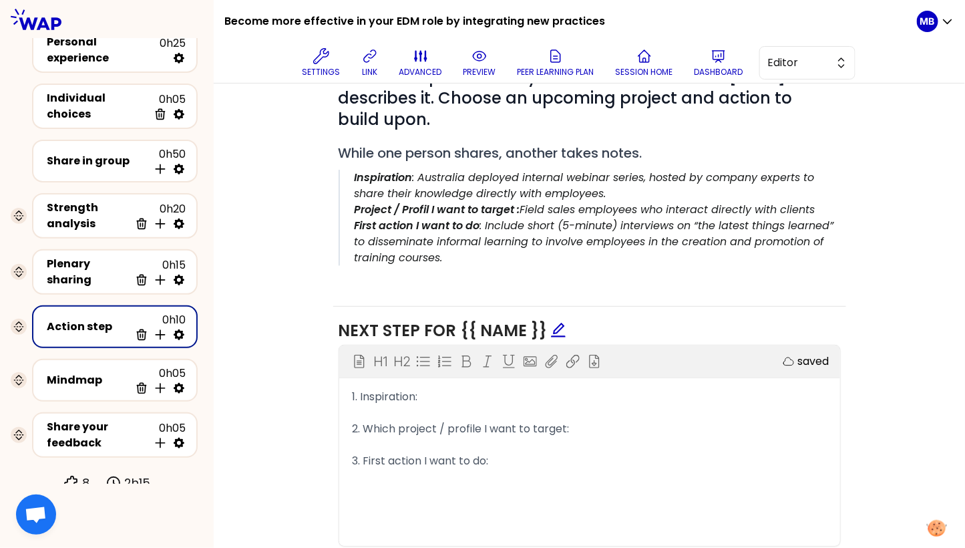
scroll to position [341, 0]
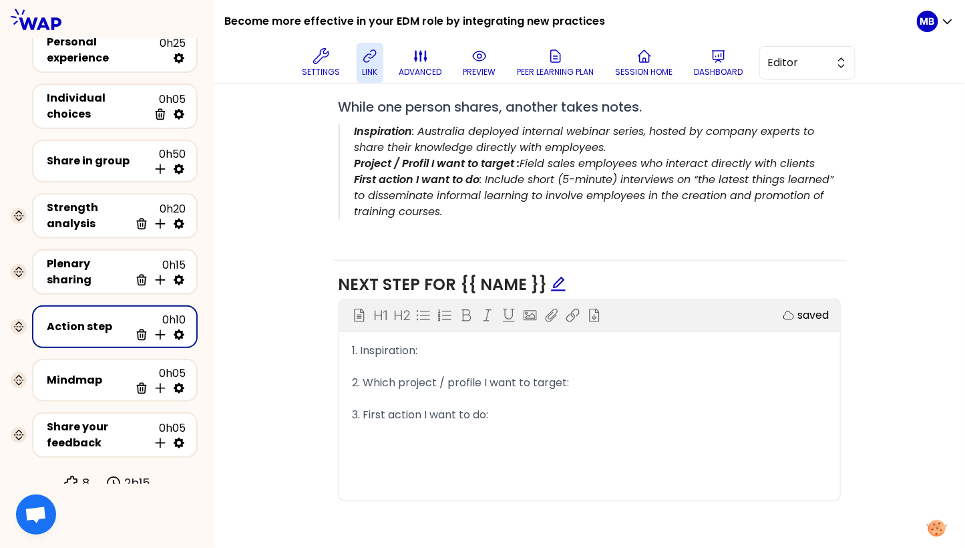
click at [370, 59] on icon at bounding box center [370, 56] width 16 height 16
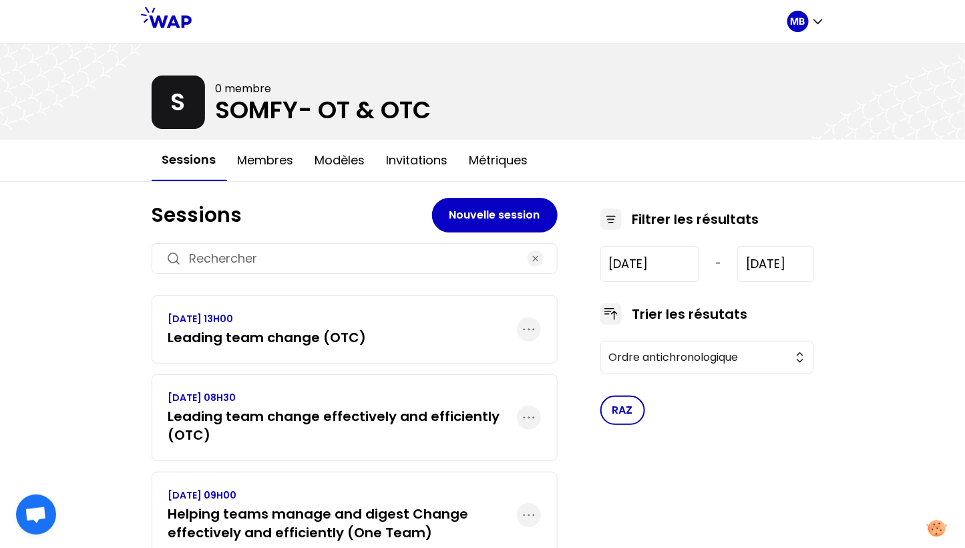
scroll to position [49, 0]
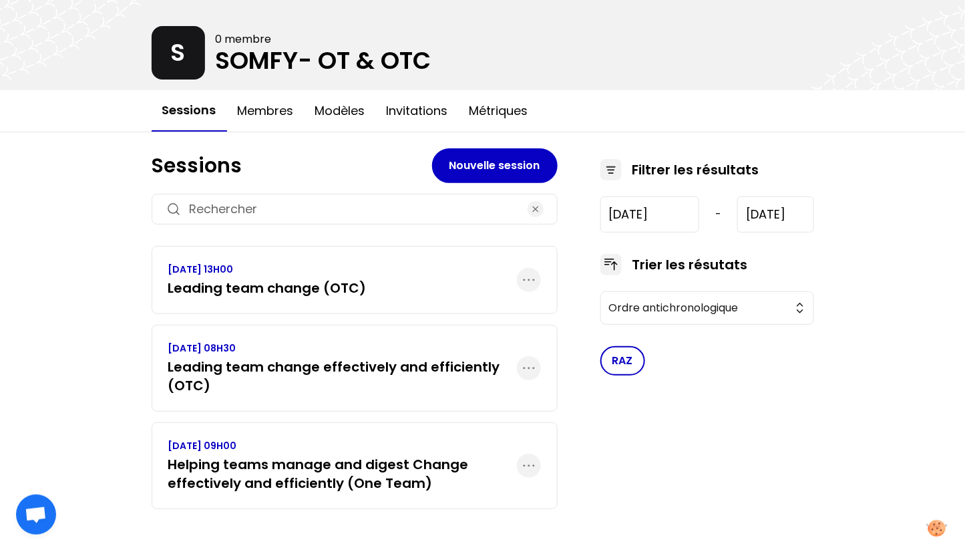
click at [492, 3] on div at bounding box center [482, 42] width 965 height 96
